Goal: Task Accomplishment & Management: Complete application form

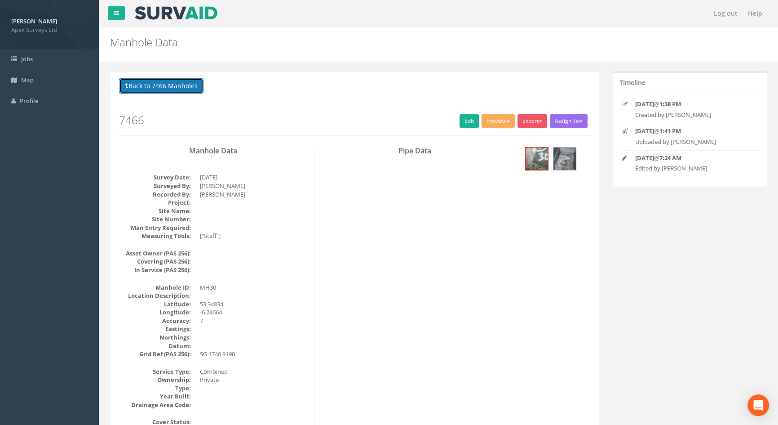
click at [136, 82] on button "Back to 7466 Manholes" at bounding box center [161, 85] width 85 height 15
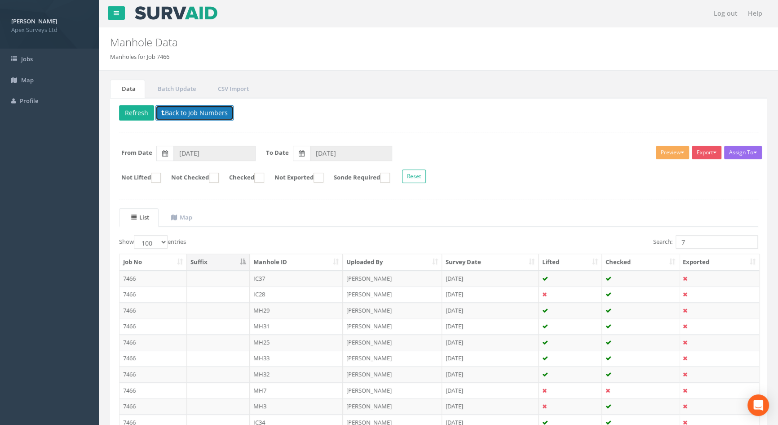
click at [169, 112] on button "Back to Job Numbers" at bounding box center [195, 112] width 78 height 15
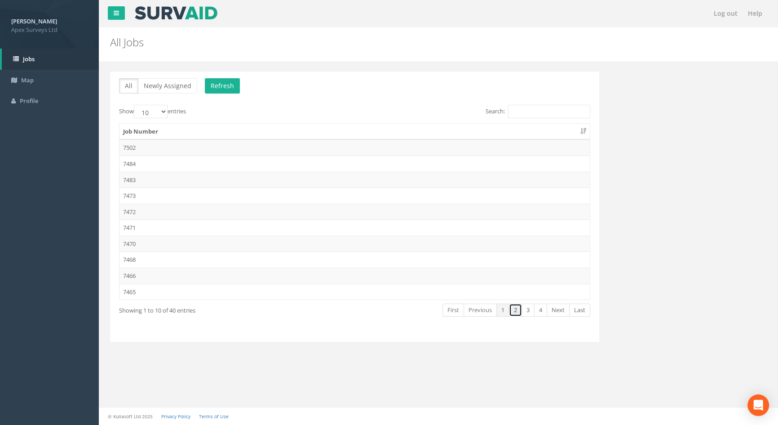
click at [519, 310] on link "2" at bounding box center [515, 309] width 13 height 13
click at [146, 161] on td "7463" at bounding box center [355, 164] width 471 height 16
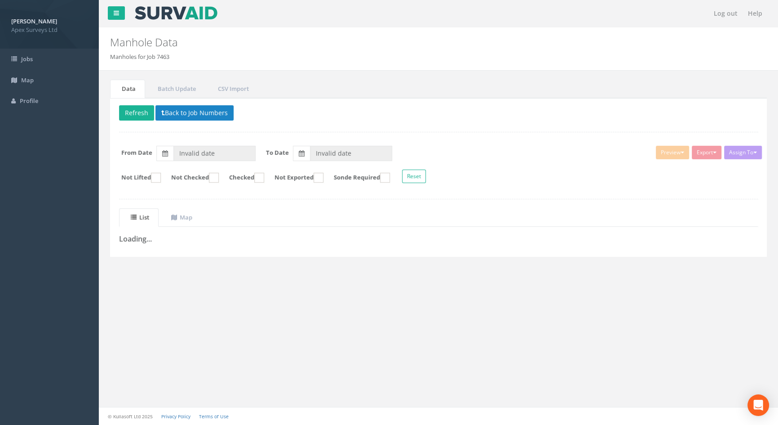
type input "[DATE]"
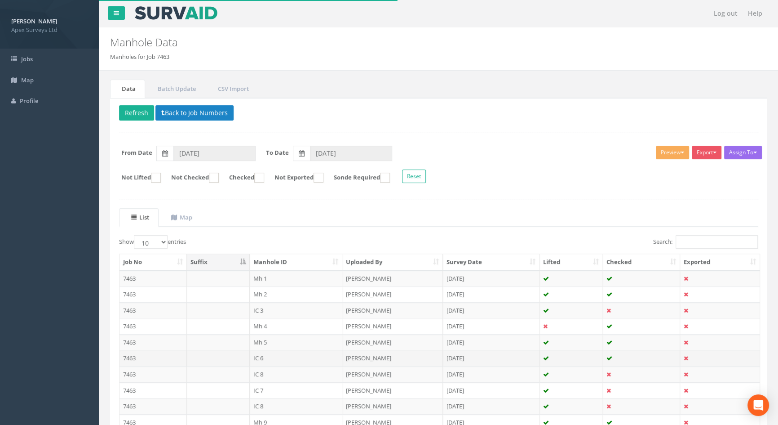
scroll to position [76, 0]
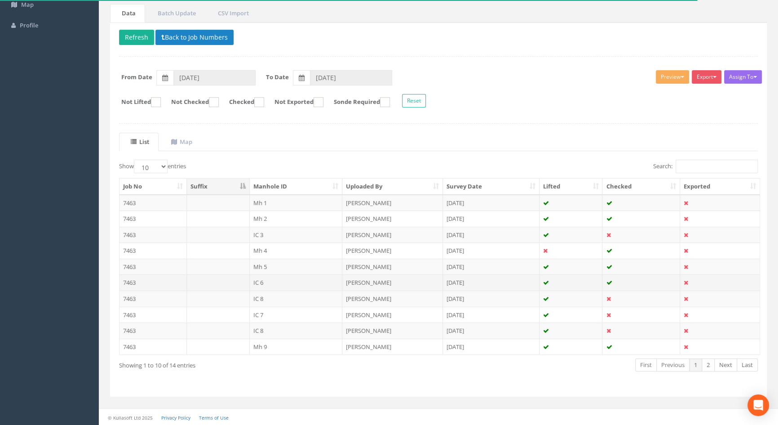
click at [276, 282] on td "IC 6" at bounding box center [296, 282] width 93 height 16
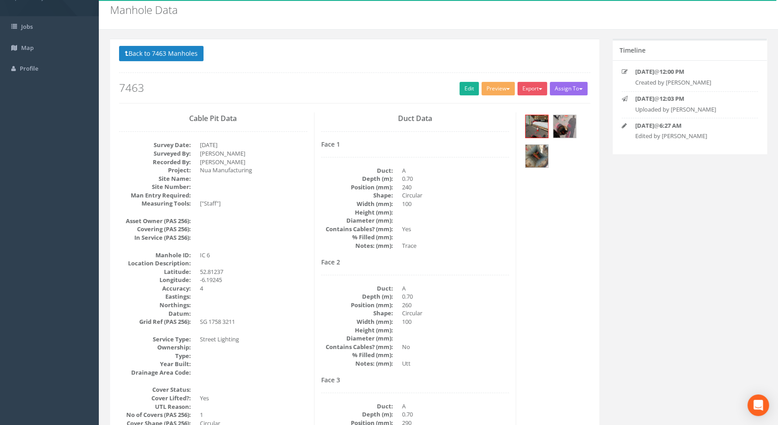
scroll to position [0, 0]
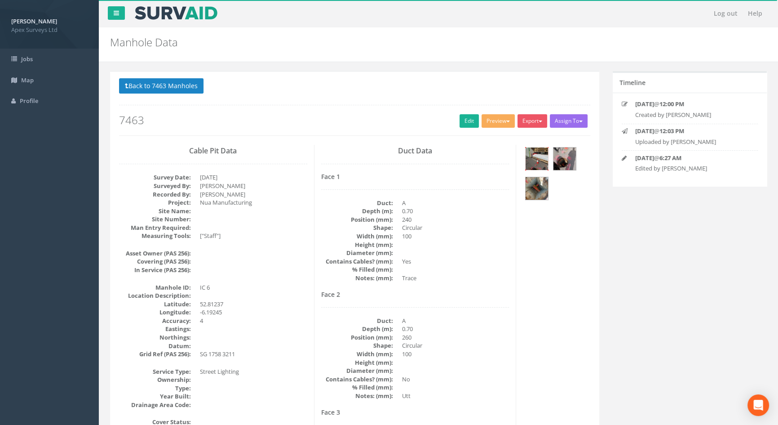
click at [534, 158] on img at bounding box center [537, 158] width 22 height 22
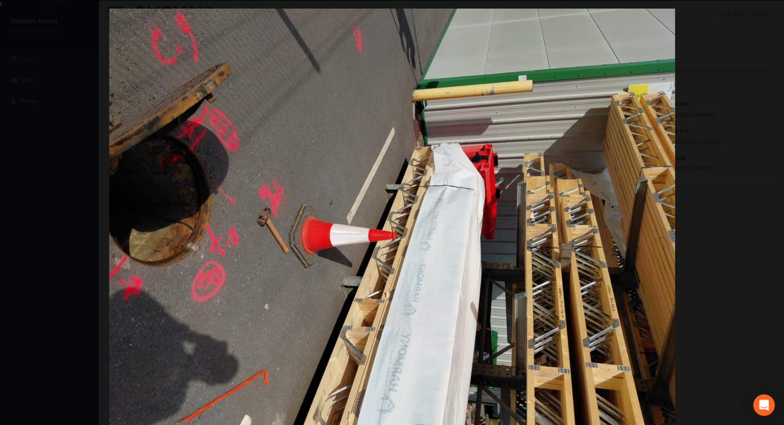
click at [191, 184] on img at bounding box center [392, 221] width 566 height 425
click at [771, 204] on link "›" at bounding box center [767, 212] width 21 height 21
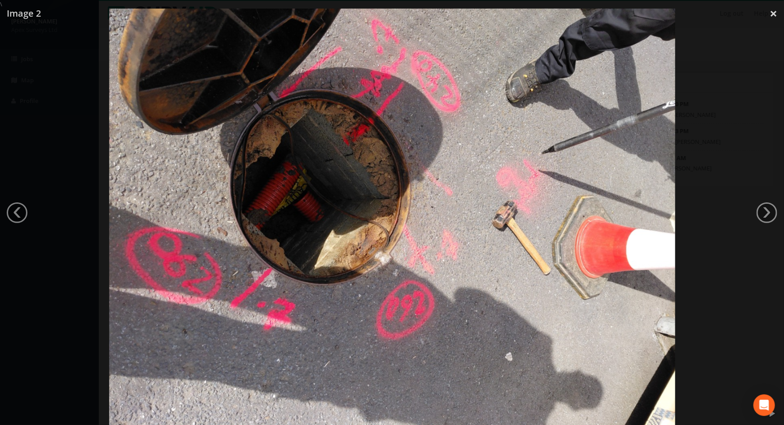
click at [749, 181] on div at bounding box center [392, 221] width 784 height 425
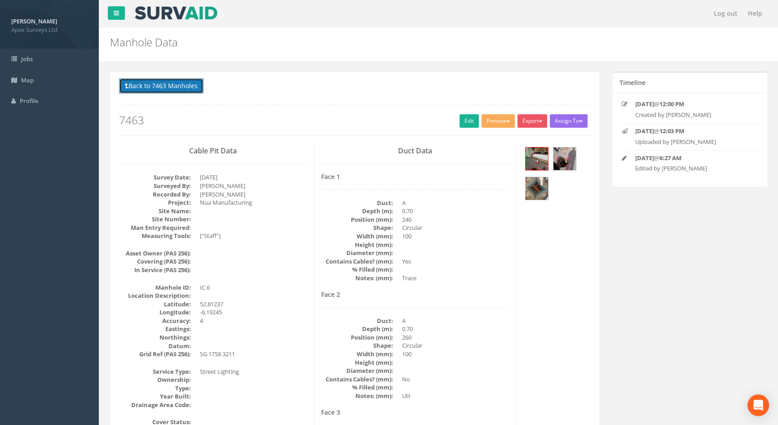
click at [171, 83] on button "Back to 7463 Manholes" at bounding box center [161, 85] width 85 height 15
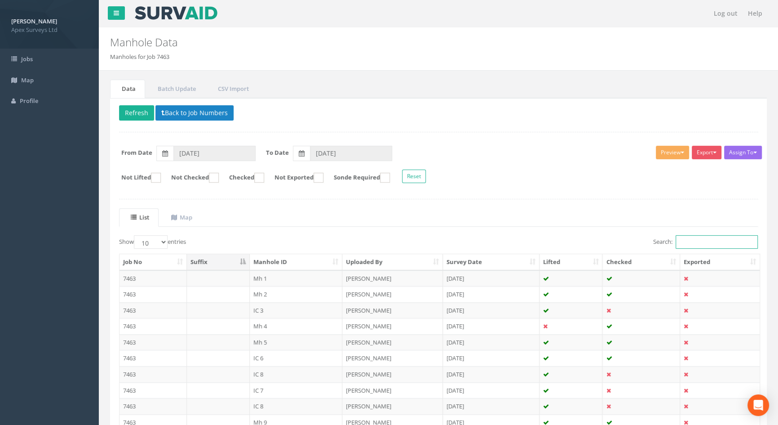
click at [696, 239] on input "Search:" at bounding box center [717, 241] width 82 height 13
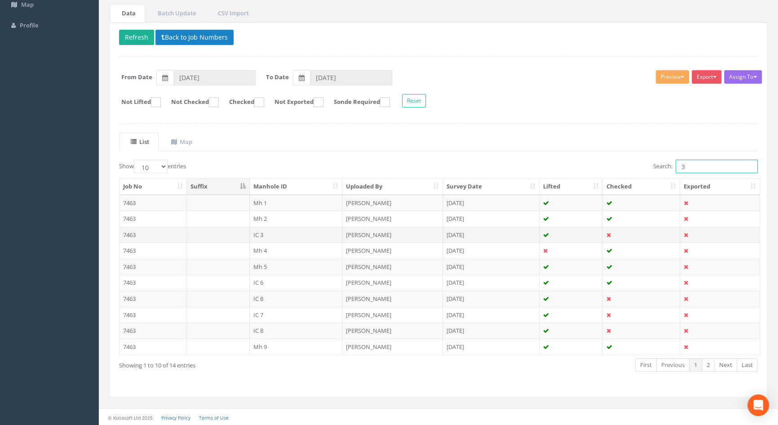
type input "3"
click at [266, 231] on td "IC 3" at bounding box center [296, 235] width 93 height 16
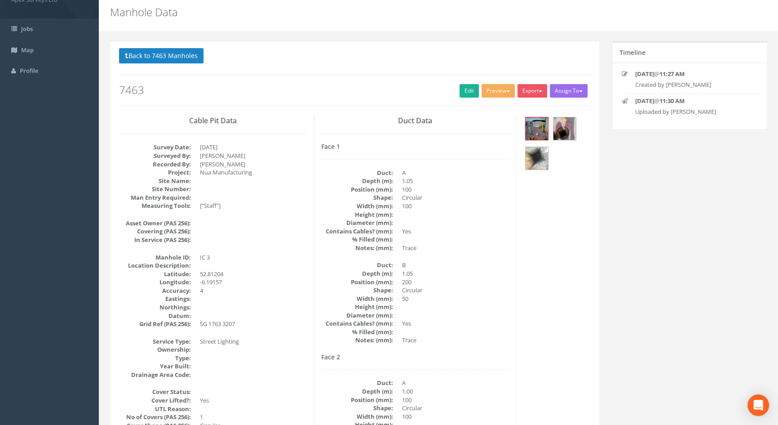
scroll to position [0, 0]
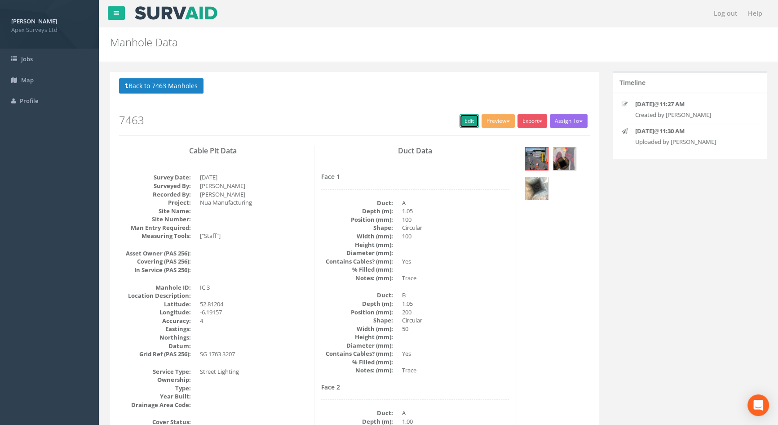
click at [465, 118] on link "Edit" at bounding box center [469, 120] width 19 height 13
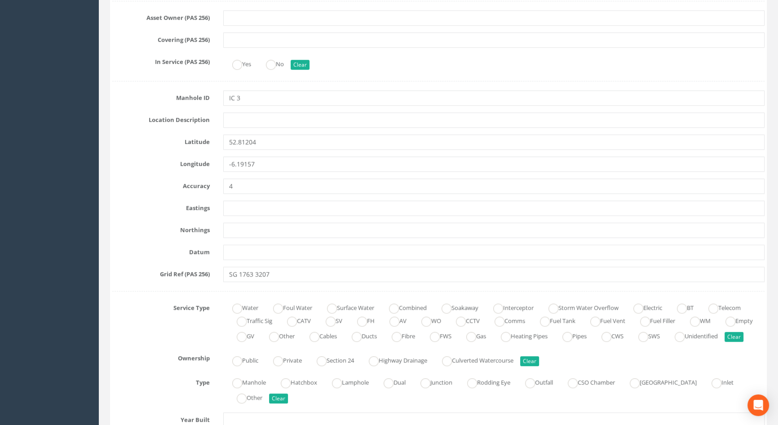
scroll to position [572, 0]
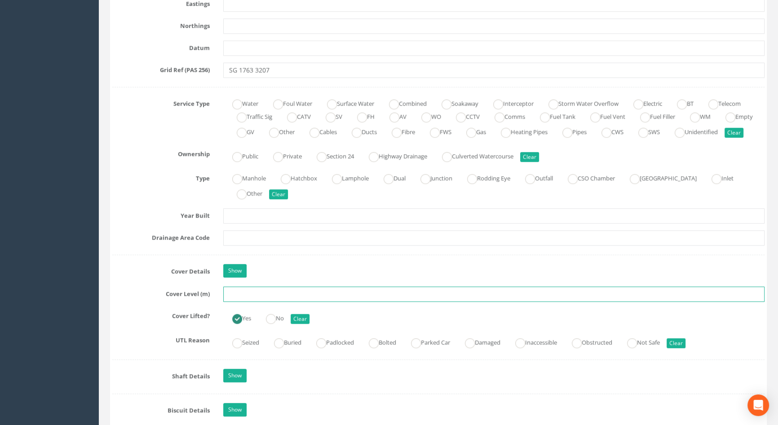
click at [243, 302] on input "text" at bounding box center [494, 293] width 542 height 15
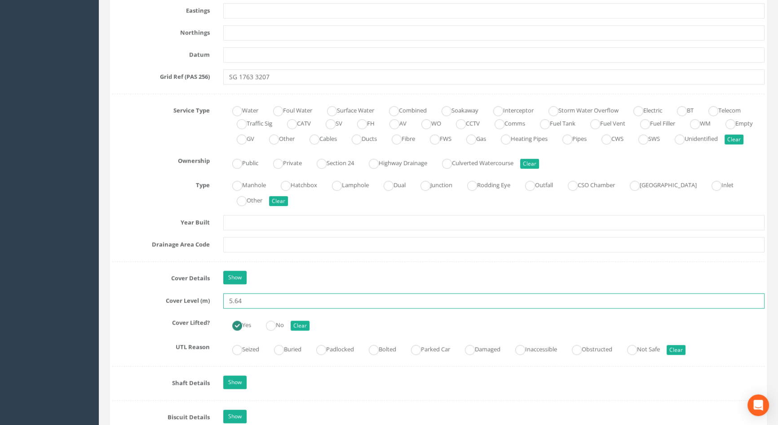
scroll to position [449, 0]
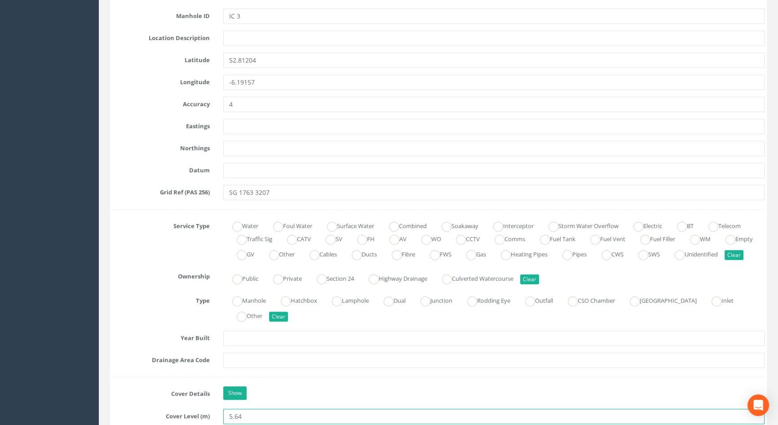
type input "5.64"
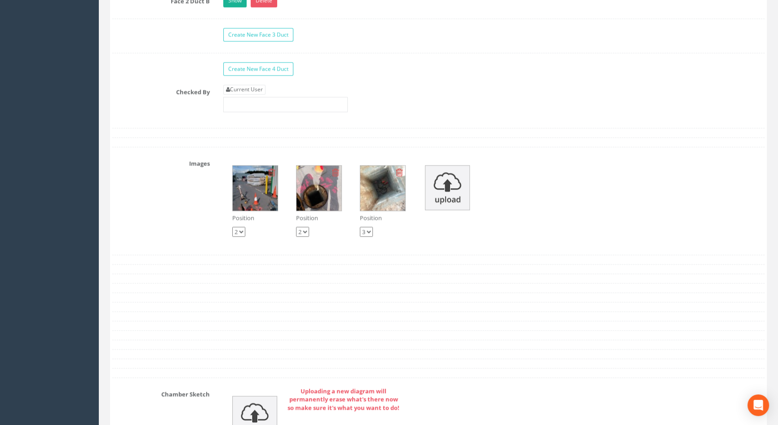
scroll to position [1634, 0]
click at [245, 94] on link "Current User" at bounding box center [244, 89] width 42 height 10
type input "[PERSON_NAME]"
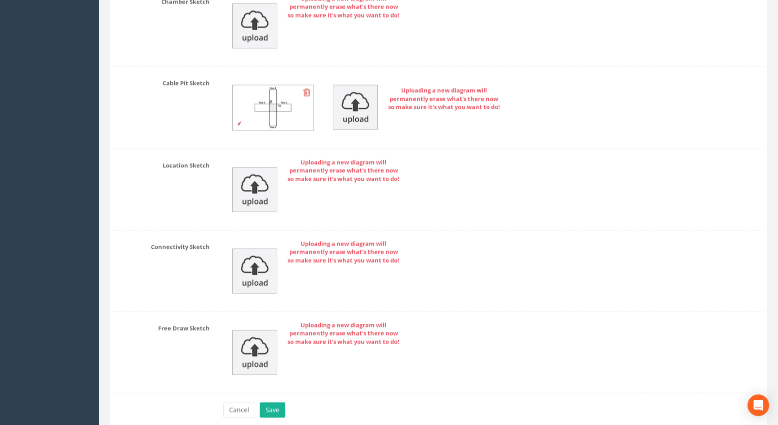
scroll to position [2075, 0]
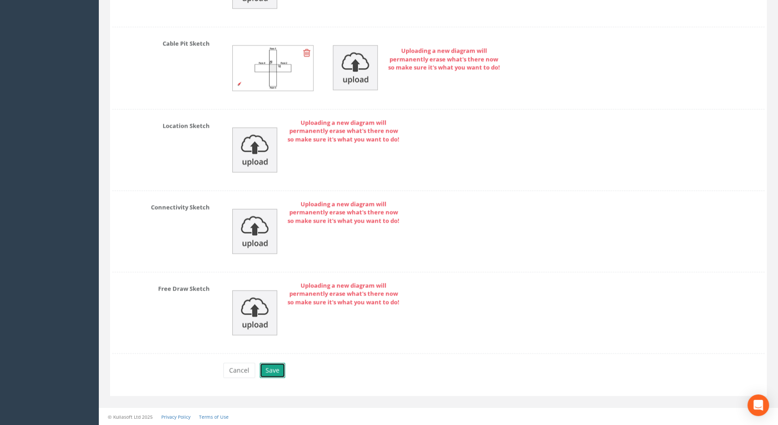
click at [270, 373] on button "Save" at bounding box center [273, 369] width 26 height 15
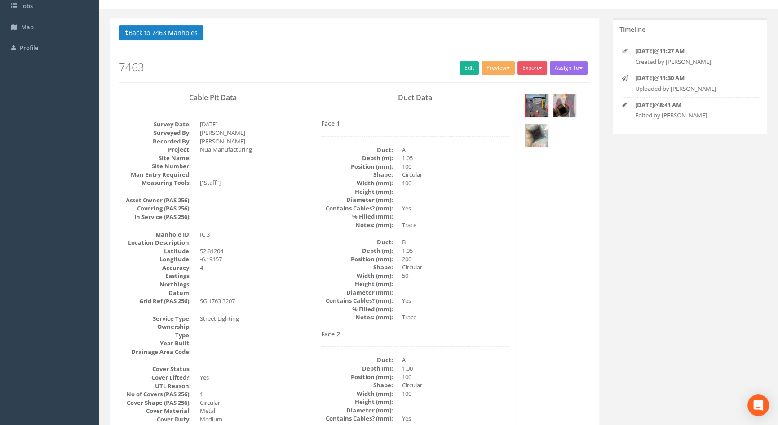
scroll to position [0, 0]
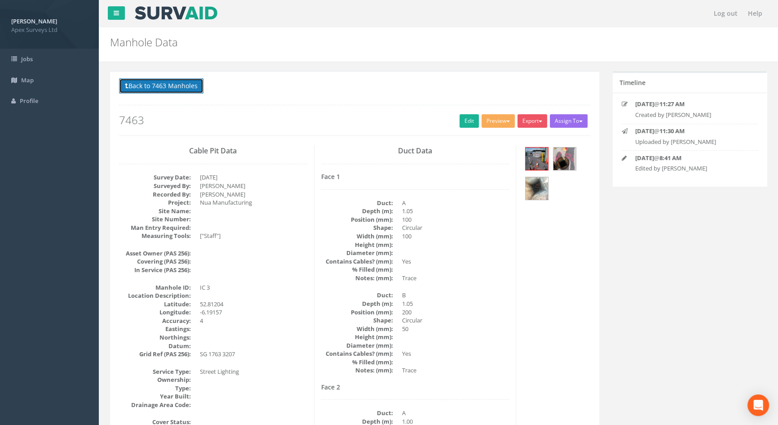
click at [156, 84] on button "Back to 7463 Manholes" at bounding box center [161, 85] width 85 height 15
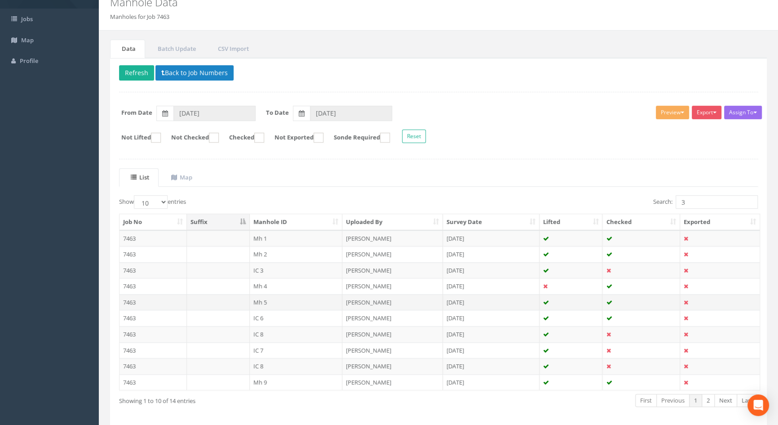
scroll to position [76, 0]
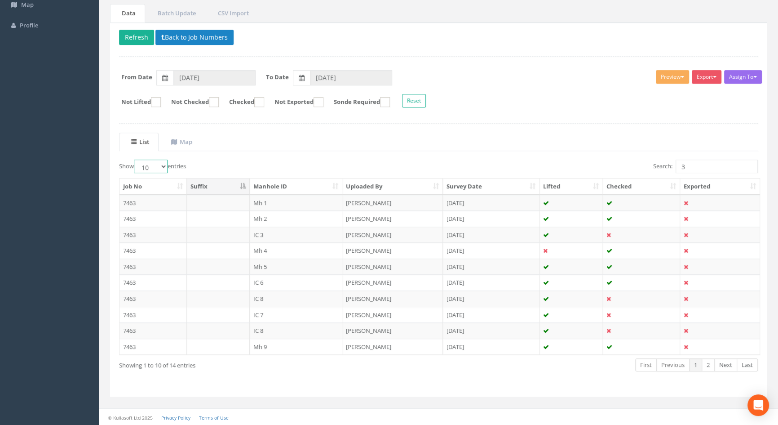
click at [165, 168] on select "10 25 50 100" at bounding box center [151, 166] width 34 height 13
select select "25"
click at [135, 160] on select "10 25 50 100" at bounding box center [151, 166] width 34 height 13
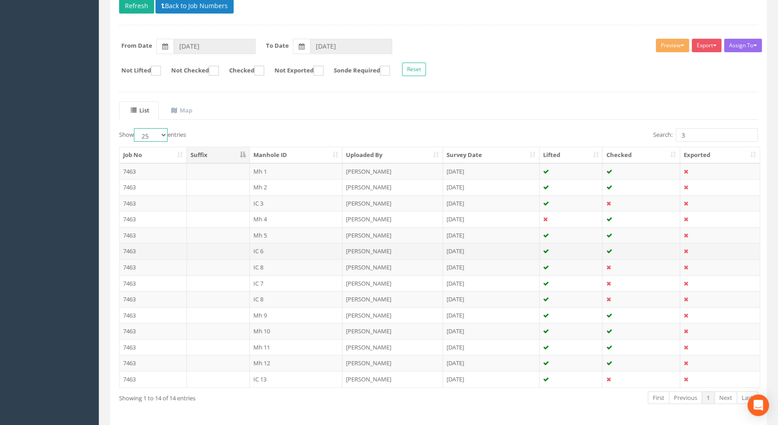
scroll to position [139, 0]
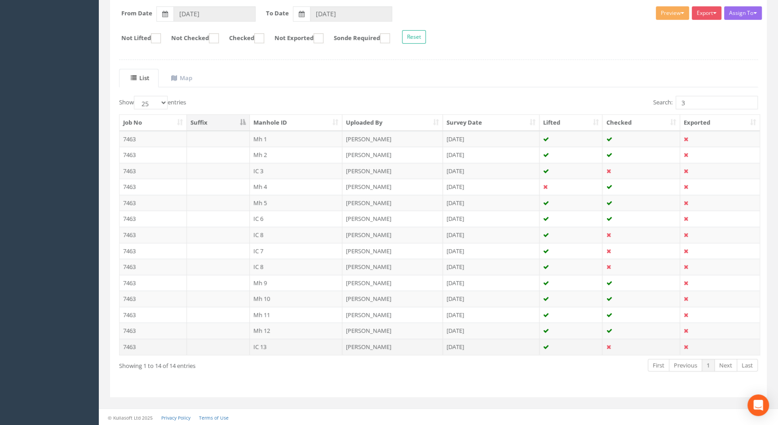
click at [252, 342] on td "IC 13" at bounding box center [296, 346] width 93 height 16
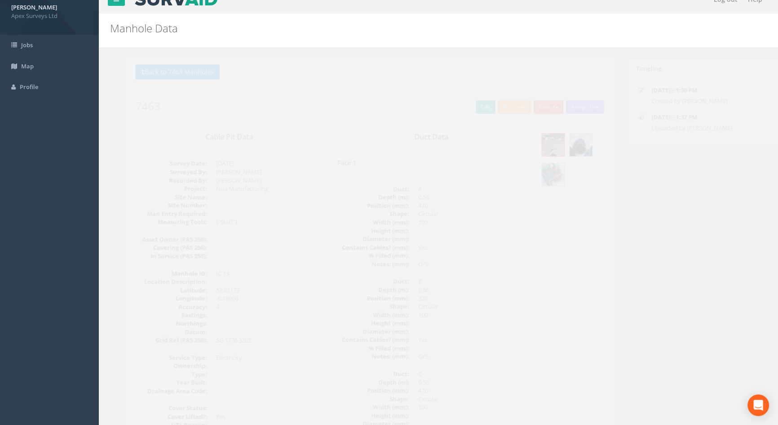
scroll to position [0, 0]
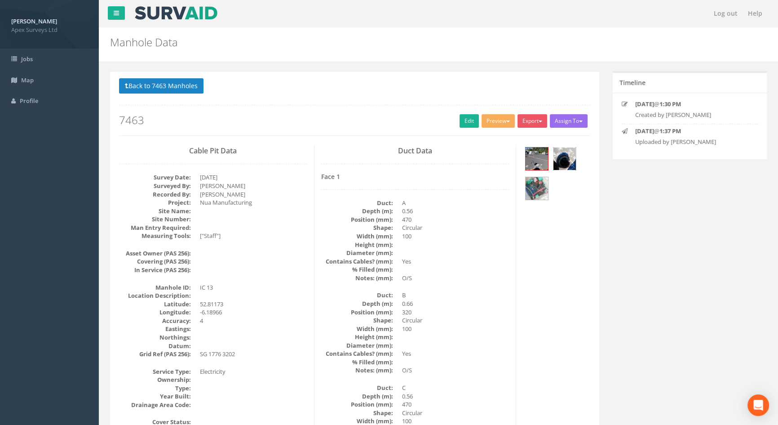
click at [561, 157] on img at bounding box center [565, 158] width 22 height 22
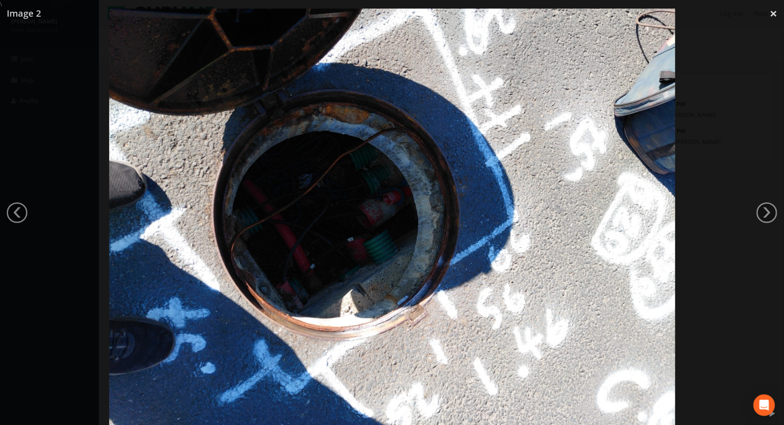
click at [35, 255] on div at bounding box center [392, 221] width 784 height 425
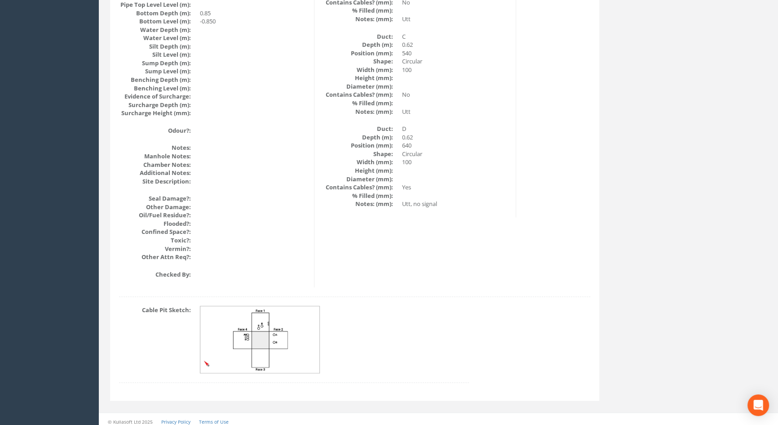
scroll to position [961, 0]
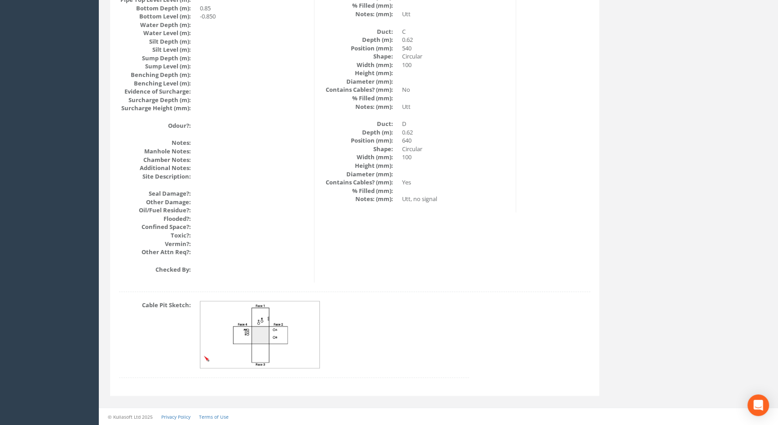
click at [242, 332] on img at bounding box center [260, 334] width 120 height 67
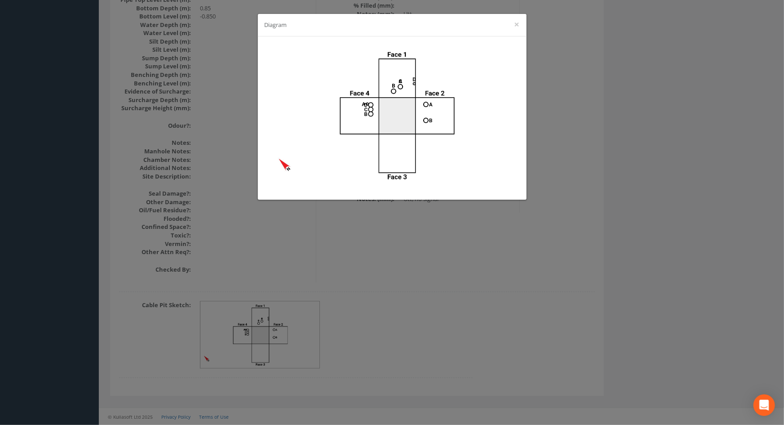
click at [487, 267] on div "Diagram ×" at bounding box center [392, 212] width 784 height 425
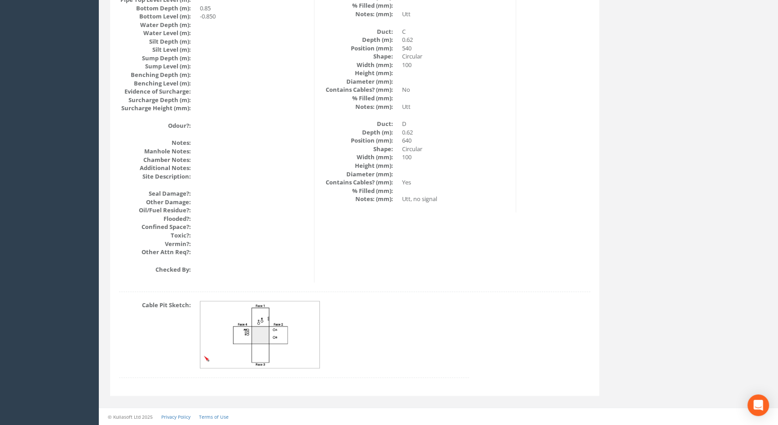
click at [256, 327] on img at bounding box center [260, 334] width 120 height 67
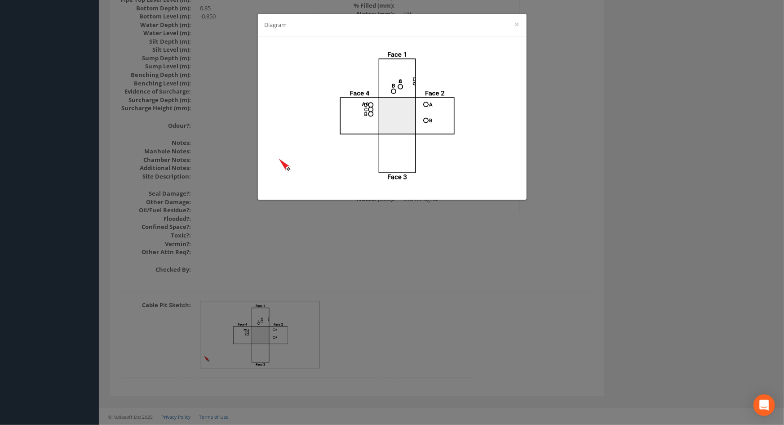
click at [391, 249] on div "Diagram ×" at bounding box center [392, 212] width 784 height 425
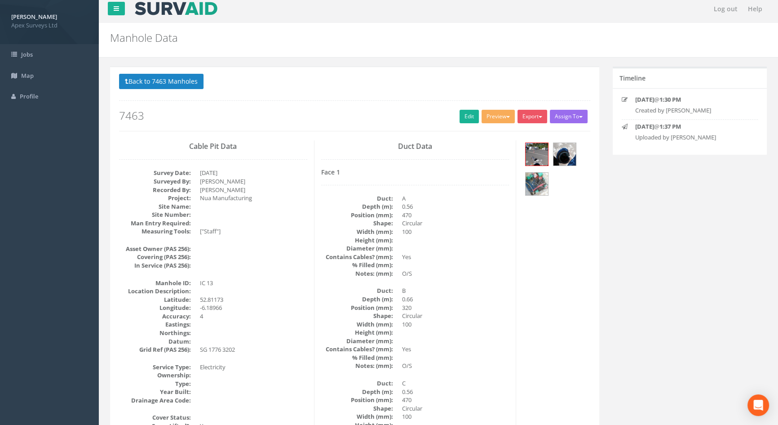
scroll to position [0, 0]
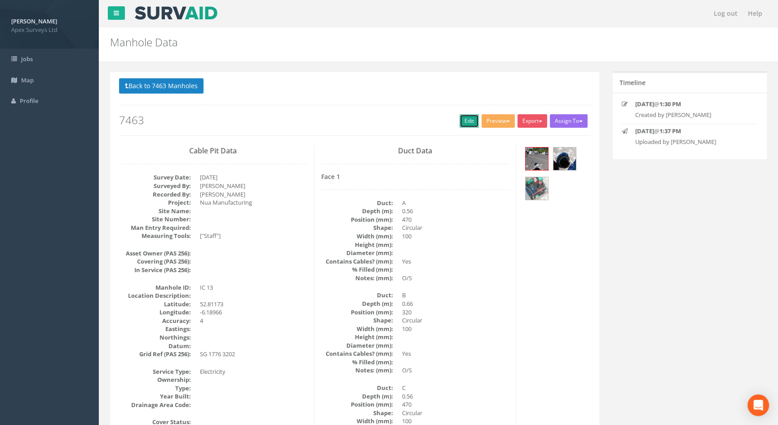
click at [464, 125] on link "Edit" at bounding box center [469, 120] width 19 height 13
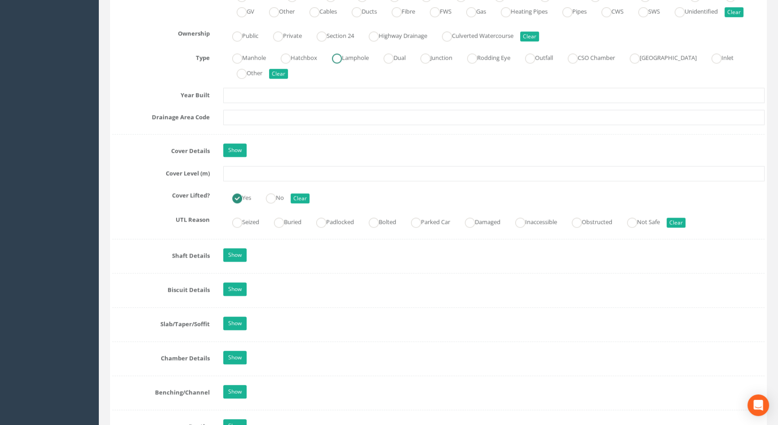
scroll to position [694, 0]
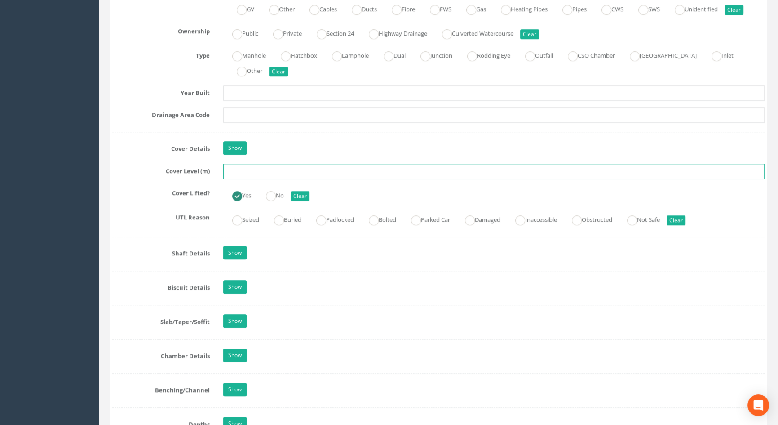
click at [236, 179] on input "text" at bounding box center [494, 171] width 542 height 15
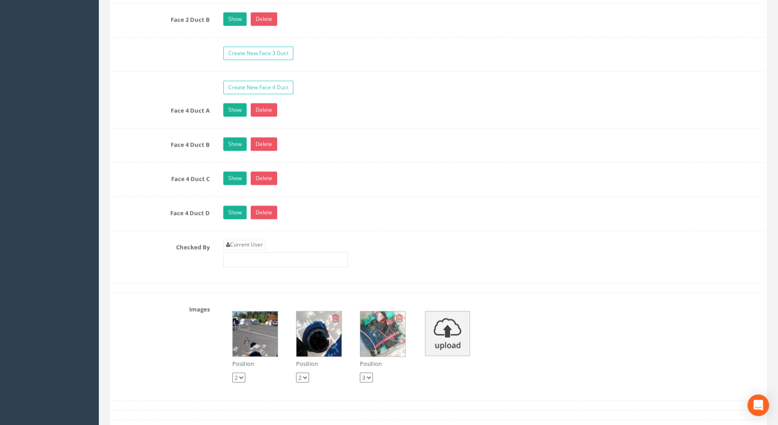
scroll to position [1798, 0]
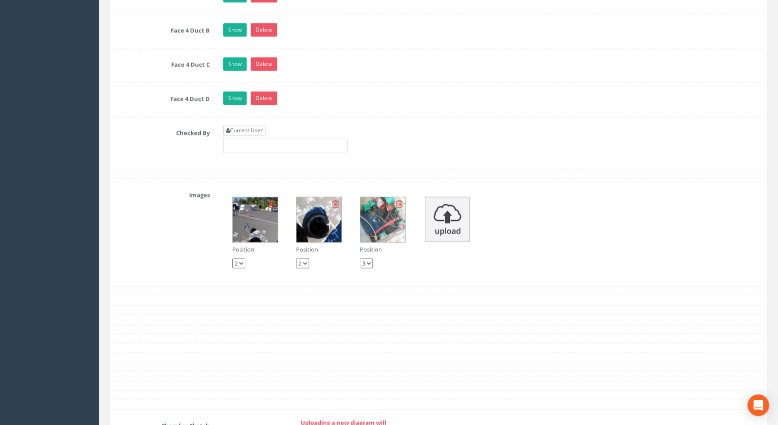
type input "6.15"
click at [247, 135] on link "Current User" at bounding box center [244, 130] width 42 height 10
type input "[PERSON_NAME]"
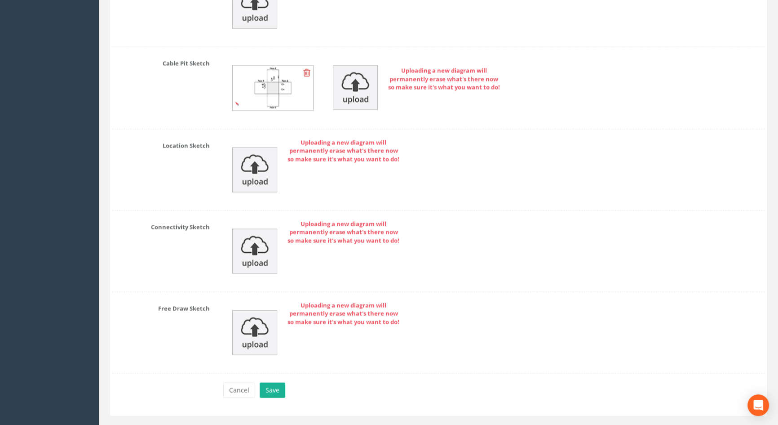
scroll to position [2270, 0]
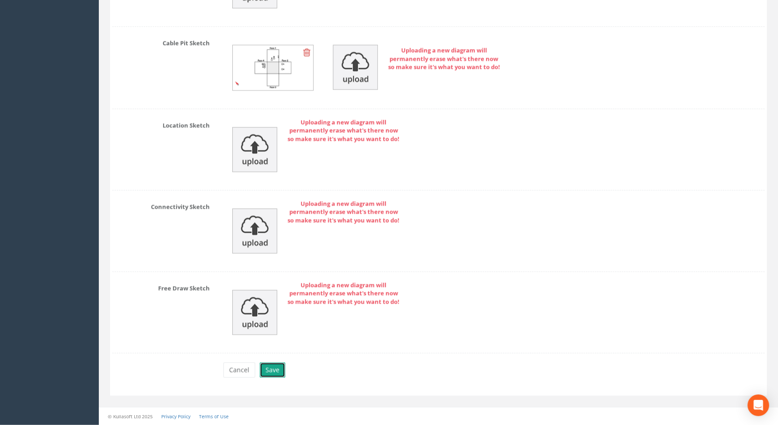
click at [276, 366] on button "Save" at bounding box center [273, 369] width 26 height 15
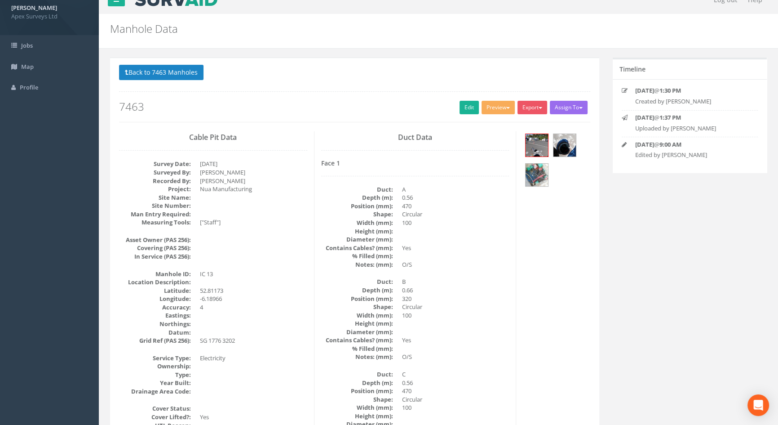
scroll to position [0, 0]
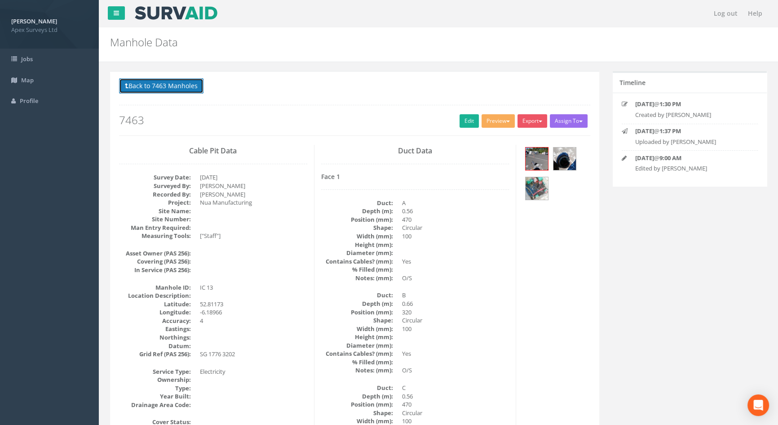
click at [174, 89] on button "Back to 7463 Manholes" at bounding box center [161, 85] width 85 height 15
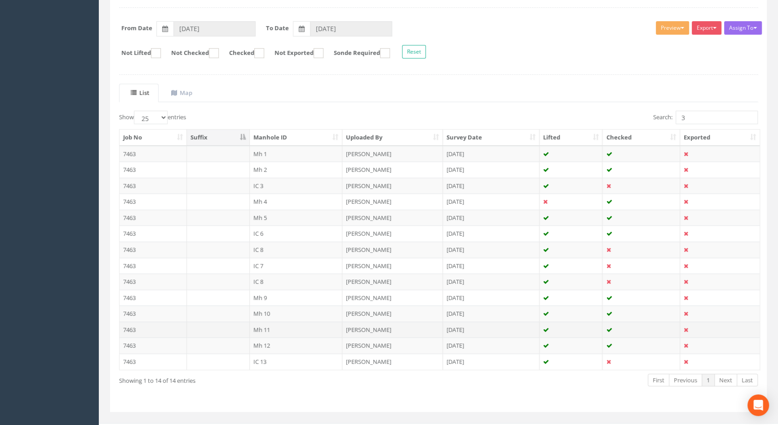
scroll to position [139, 0]
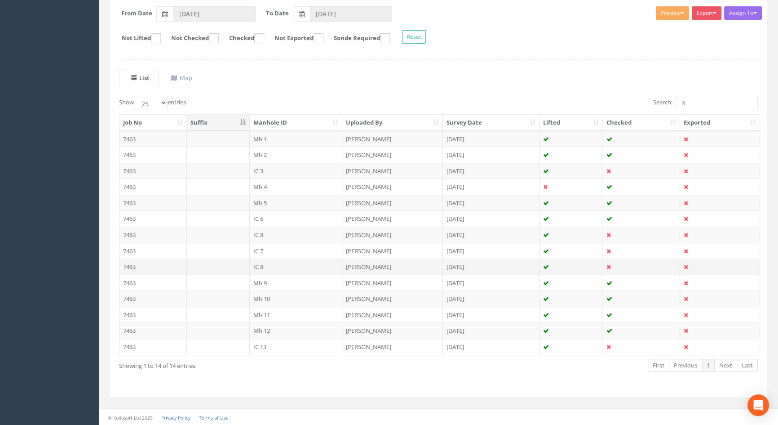
click at [260, 266] on td "IC 8" at bounding box center [296, 266] width 93 height 16
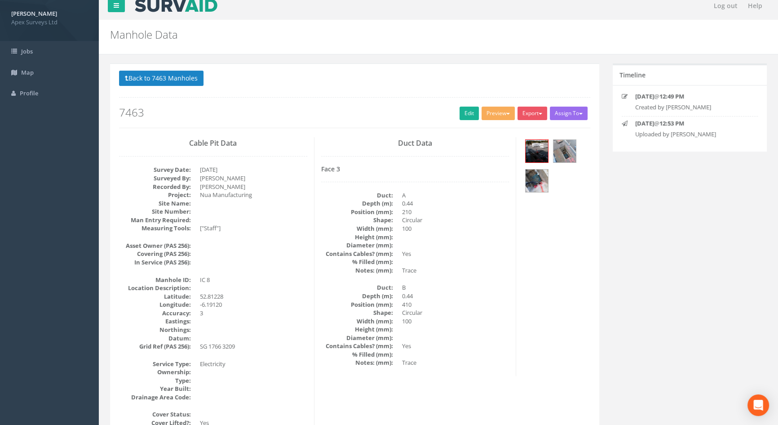
scroll to position [0, 0]
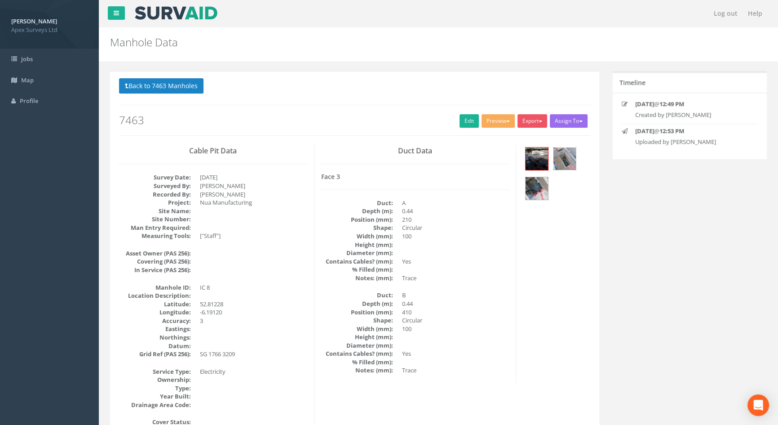
click at [575, 158] on img at bounding box center [565, 158] width 22 height 22
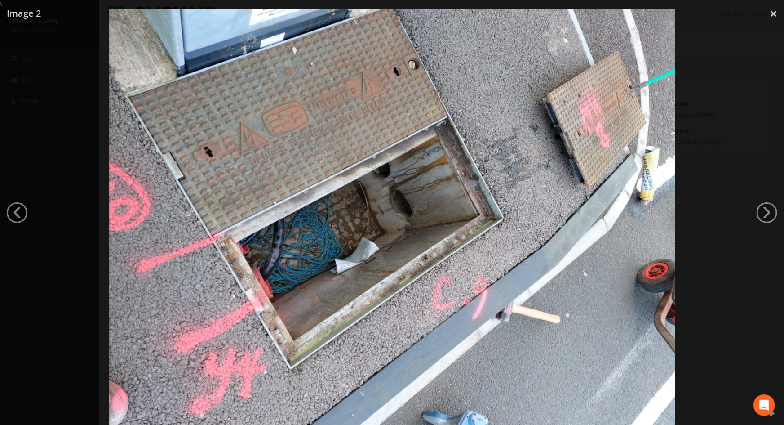
click at [740, 105] on div at bounding box center [392, 221] width 784 height 425
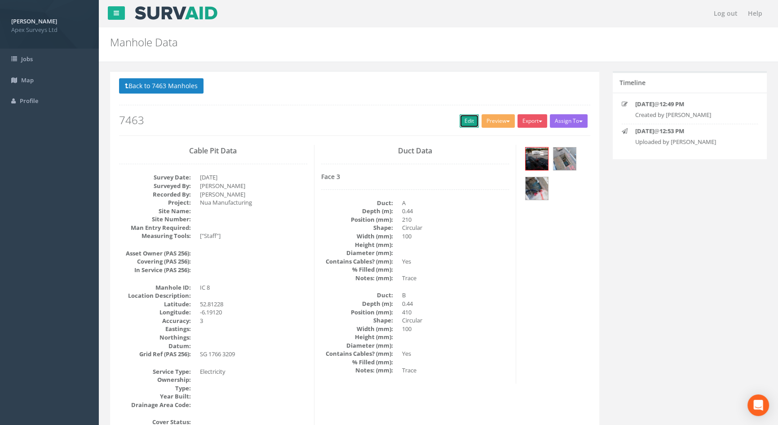
click at [463, 120] on link "Edit" at bounding box center [469, 120] width 19 height 13
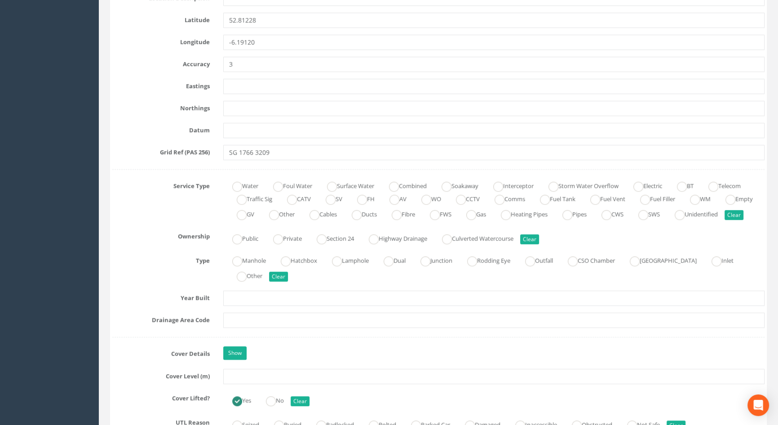
scroll to position [613, 0]
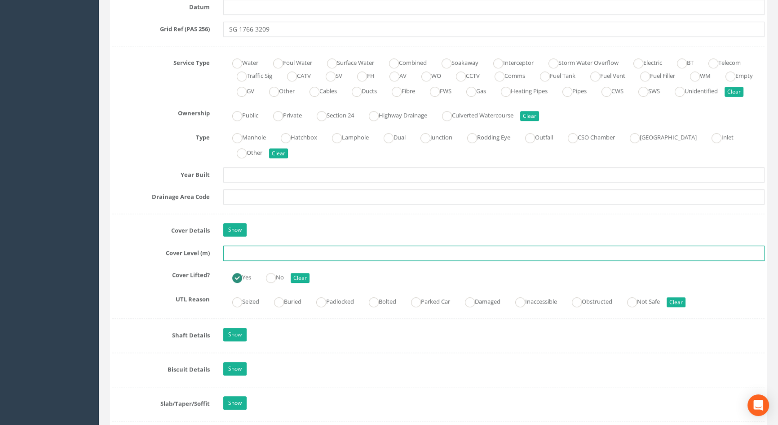
click at [242, 261] on input "text" at bounding box center [494, 252] width 542 height 15
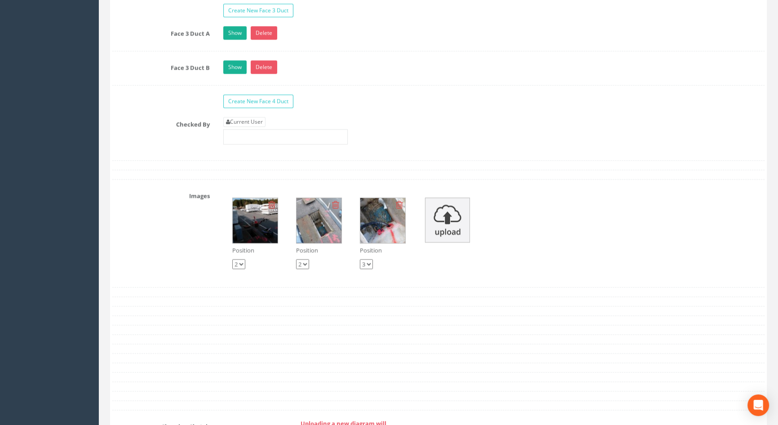
scroll to position [1634, 0]
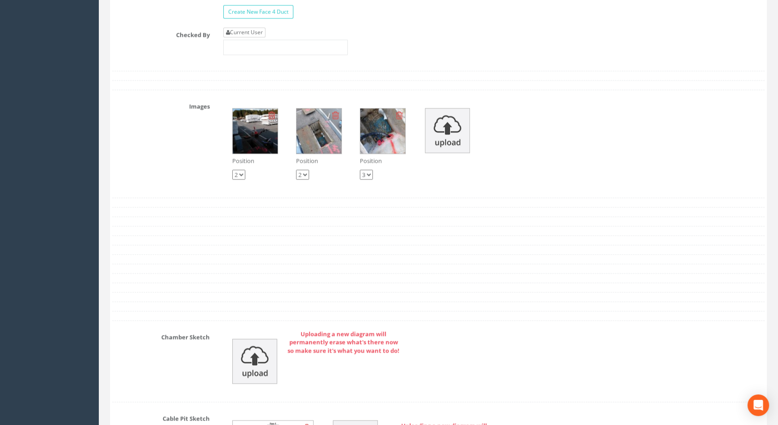
type input "5.89"
click at [256, 37] on link "Current User" at bounding box center [244, 32] width 42 height 10
type input "[PERSON_NAME]"
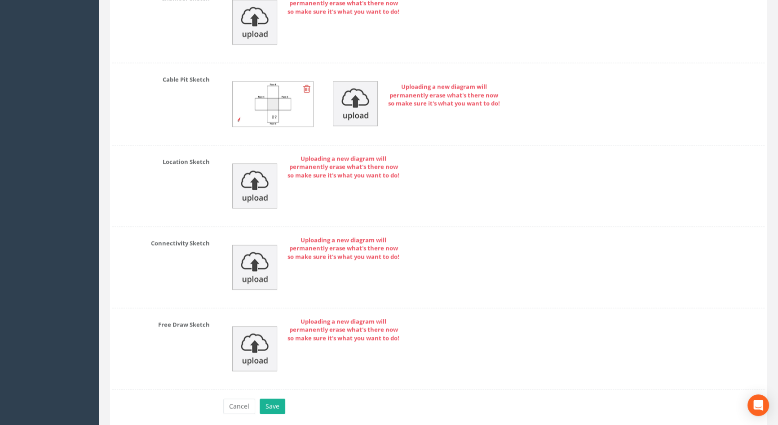
scroll to position [2019, 0]
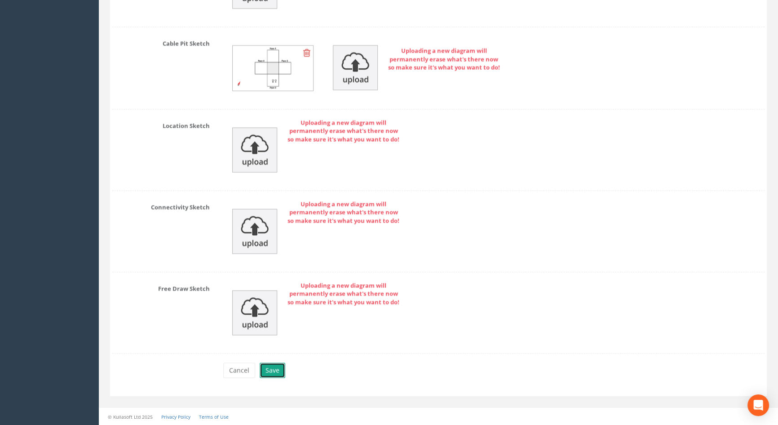
click at [270, 372] on button "Save" at bounding box center [273, 369] width 26 height 15
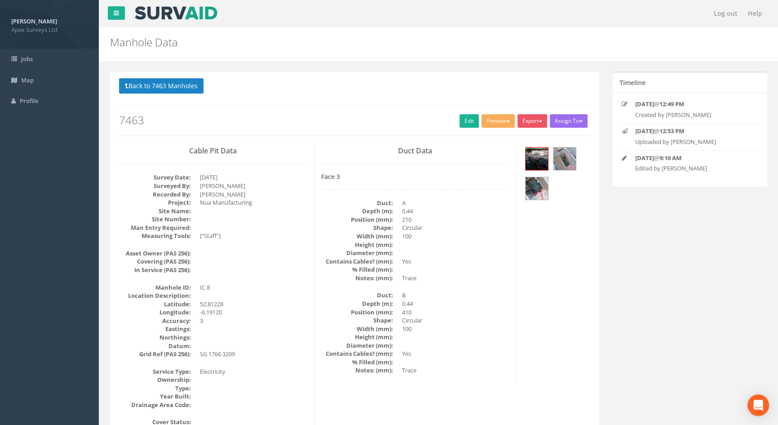
scroll to position [0, 0]
click at [185, 86] on button "Back to 7463 Manholes" at bounding box center [161, 85] width 85 height 15
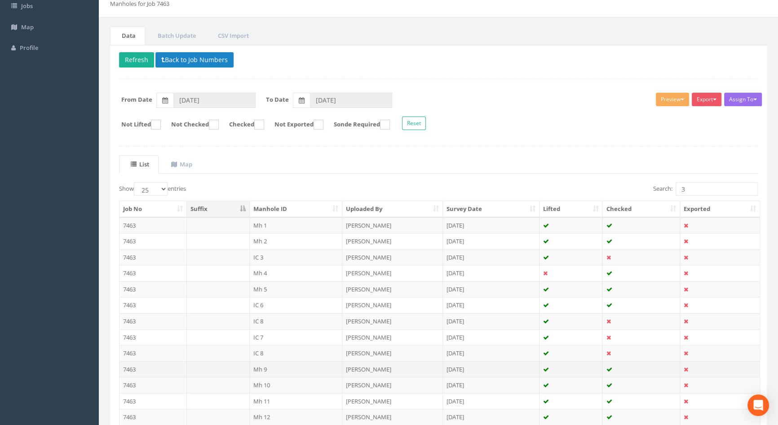
scroll to position [122, 0]
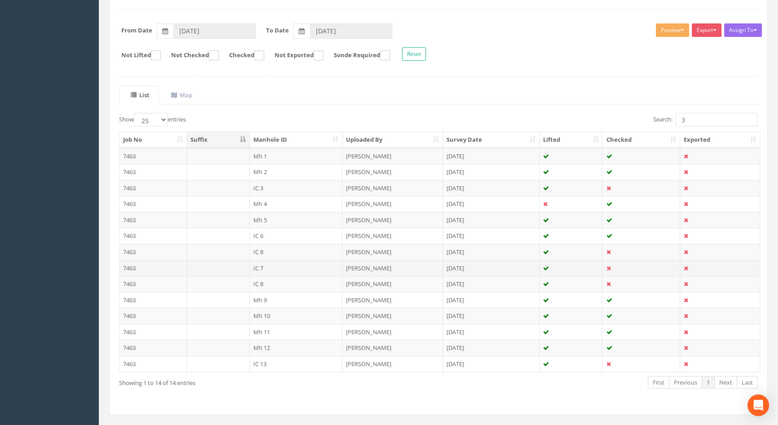
click at [273, 266] on td "IC 7" at bounding box center [296, 268] width 93 height 16
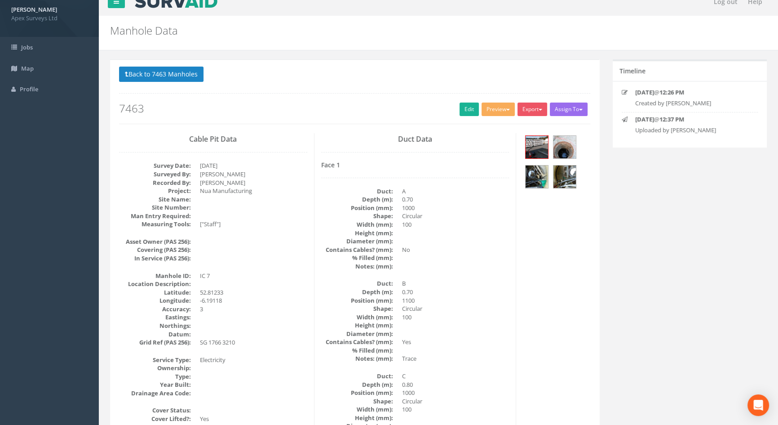
scroll to position [0, 0]
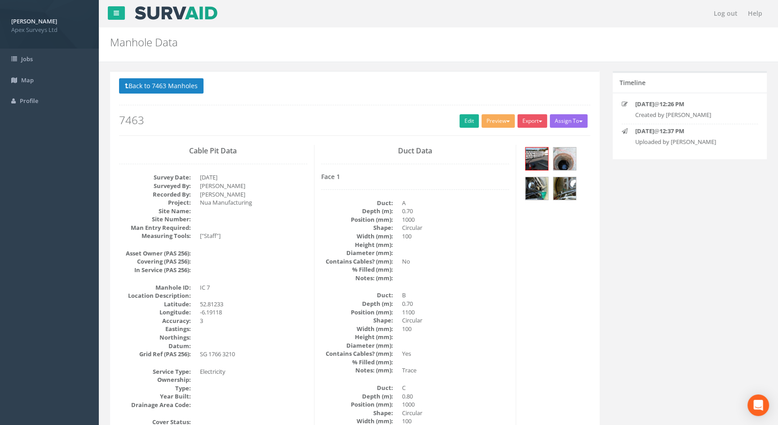
click at [456, 120] on h2 "7463" at bounding box center [354, 120] width 471 height 12
click at [467, 120] on link "Edit" at bounding box center [469, 120] width 19 height 13
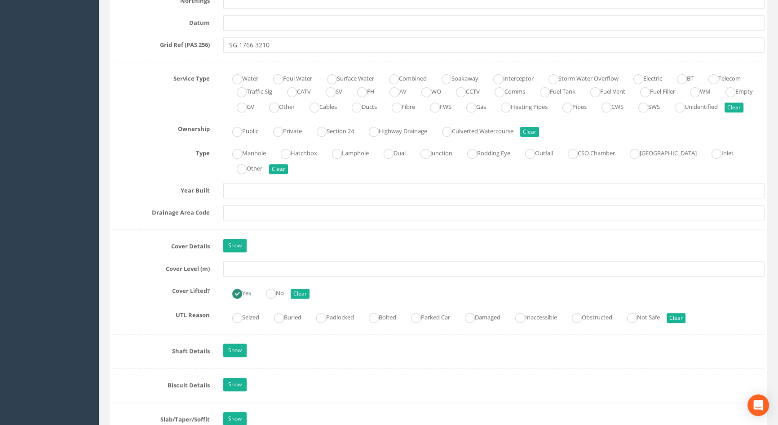
scroll to position [654, 0]
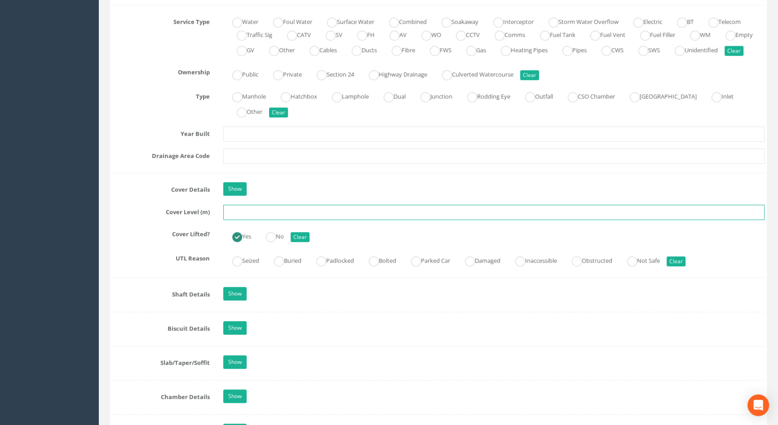
click at [245, 220] on input "text" at bounding box center [494, 212] width 542 height 15
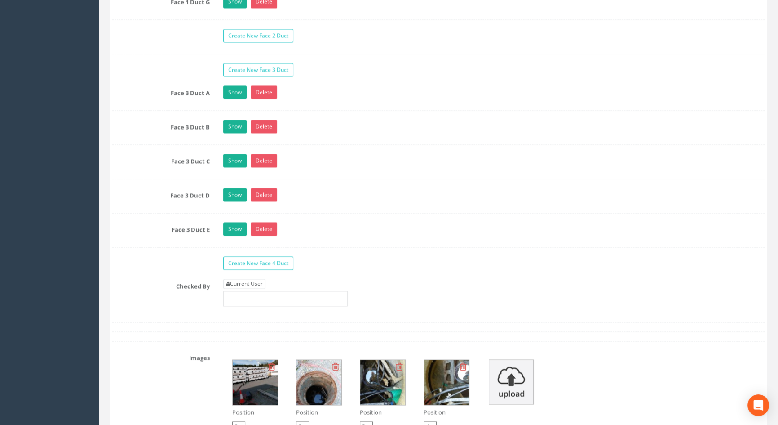
scroll to position [1716, 0]
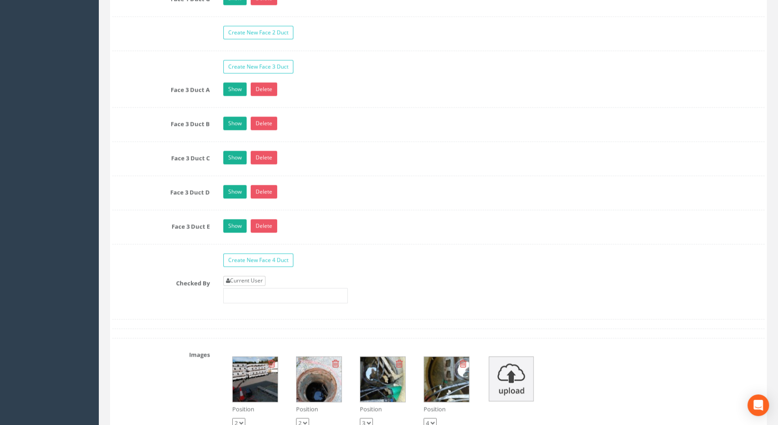
type input "5.34"
click at [249, 285] on link "Current User" at bounding box center [244, 281] width 42 height 10
type input "[PERSON_NAME]"
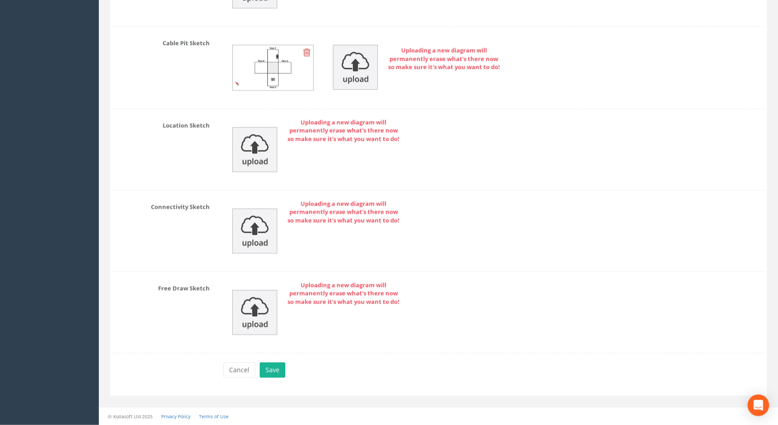
scroll to position [2348, 0]
click at [268, 373] on button "Save" at bounding box center [273, 369] width 26 height 15
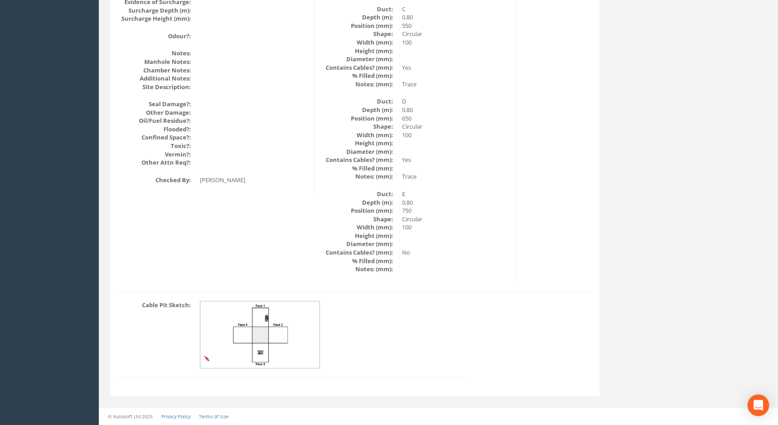
click at [288, 333] on img at bounding box center [260, 334] width 120 height 67
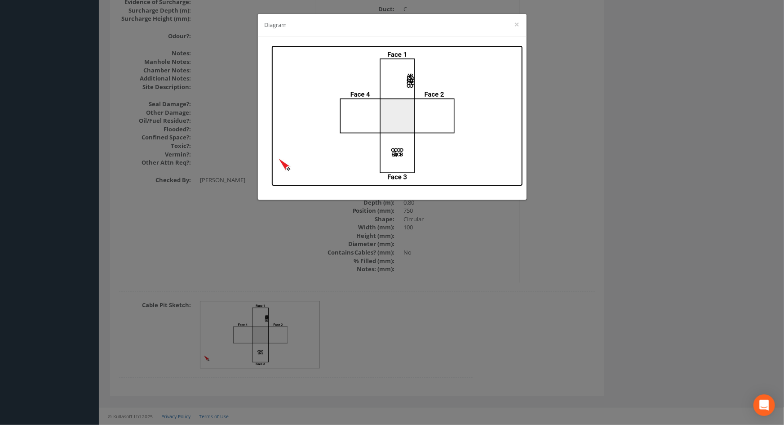
click at [427, 134] on img at bounding box center [397, 115] width 252 height 141
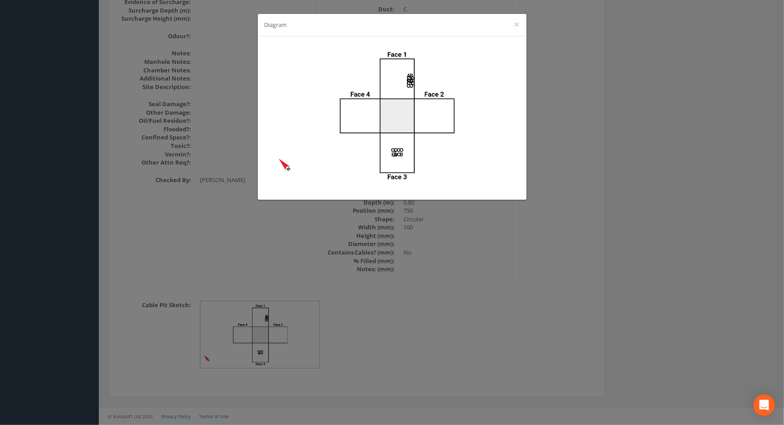
click at [574, 145] on div "Diagram ×" at bounding box center [392, 212] width 784 height 425
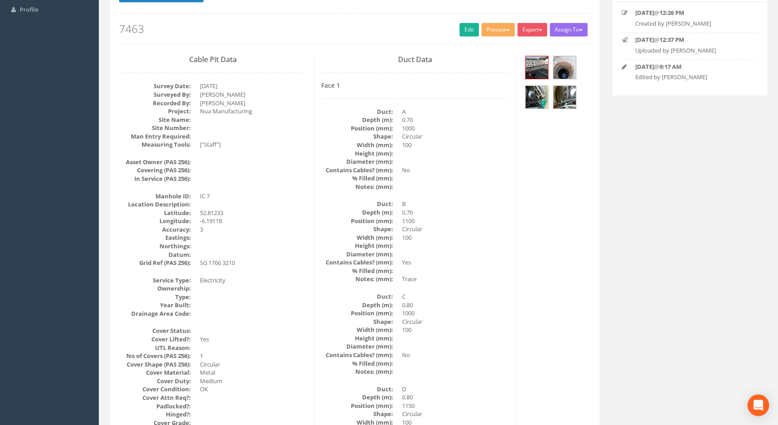
scroll to position [0, 0]
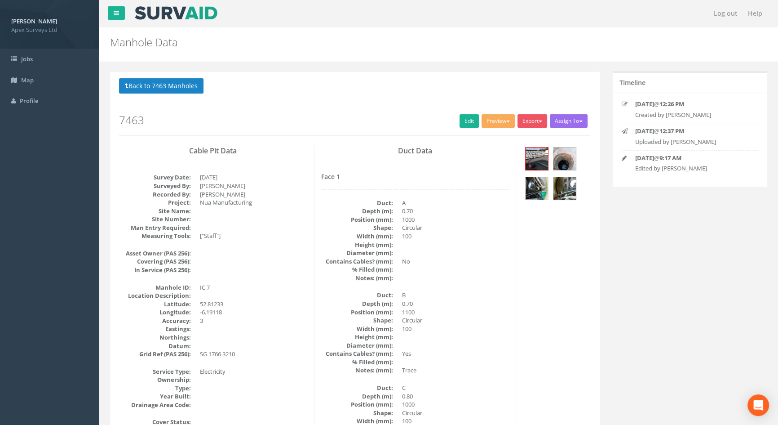
click at [535, 185] on img at bounding box center [537, 188] width 22 height 22
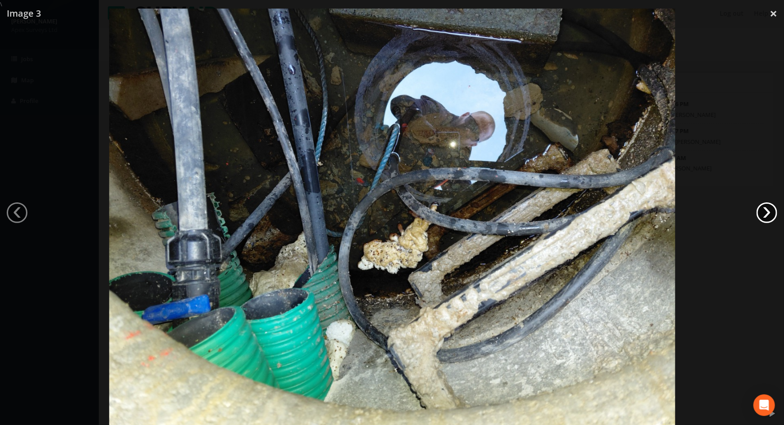
click at [758, 209] on link "›" at bounding box center [767, 212] width 21 height 21
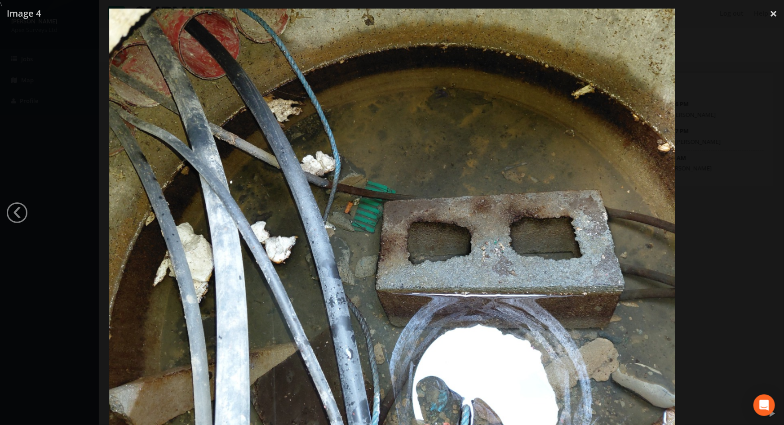
click at [755, 209] on div at bounding box center [392, 221] width 784 height 425
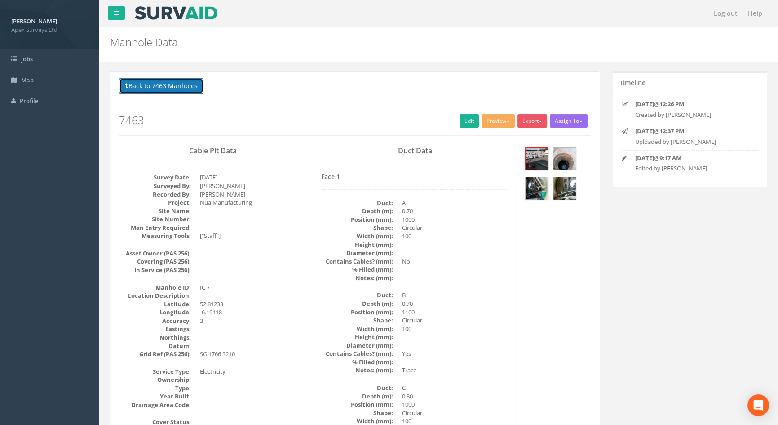
click at [142, 85] on button "Back to 7463 Manholes" at bounding box center [161, 85] width 85 height 15
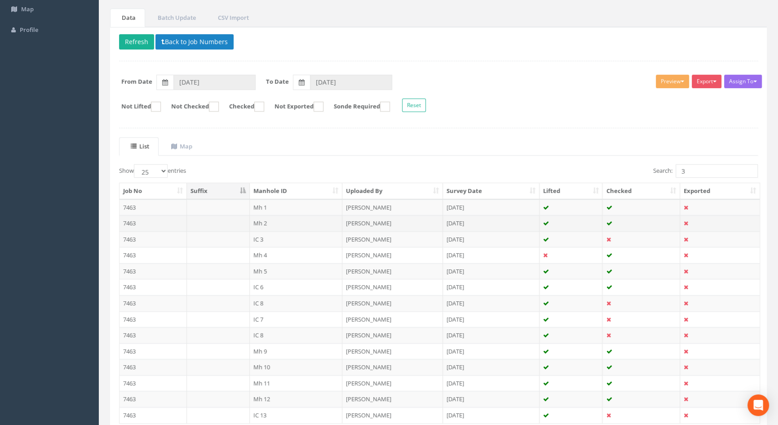
scroll to position [139, 0]
